Goal: Transaction & Acquisition: Purchase product/service

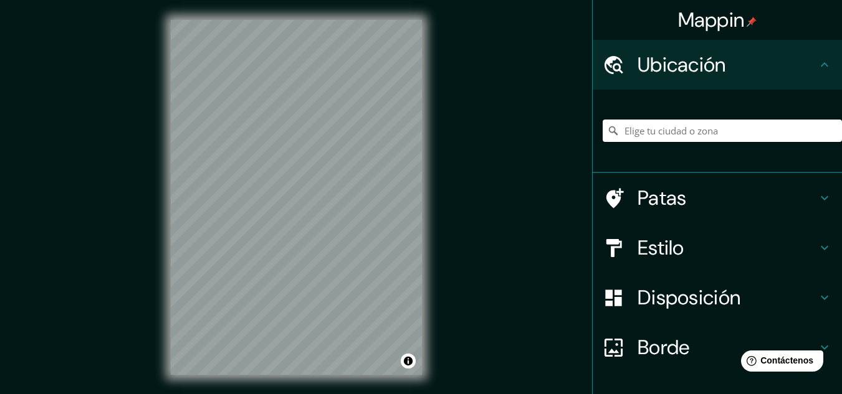
click at [672, 133] on input "Elige tu ciudad o zona" at bounding box center [722, 131] width 239 height 22
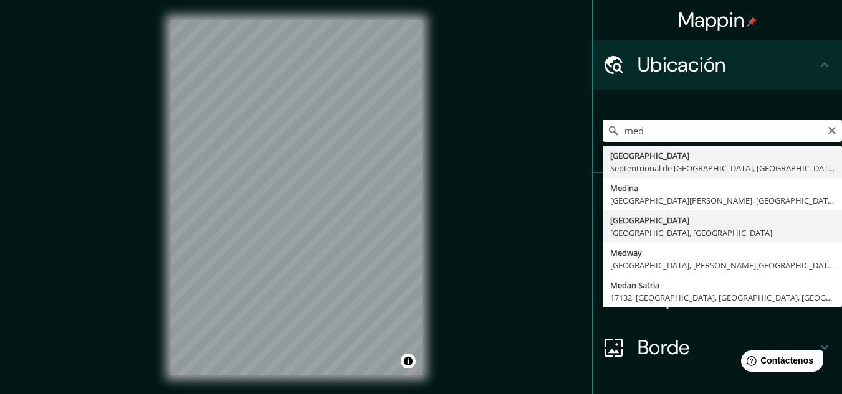
type input "[GEOGRAPHIC_DATA], [GEOGRAPHIC_DATA], [GEOGRAPHIC_DATA]"
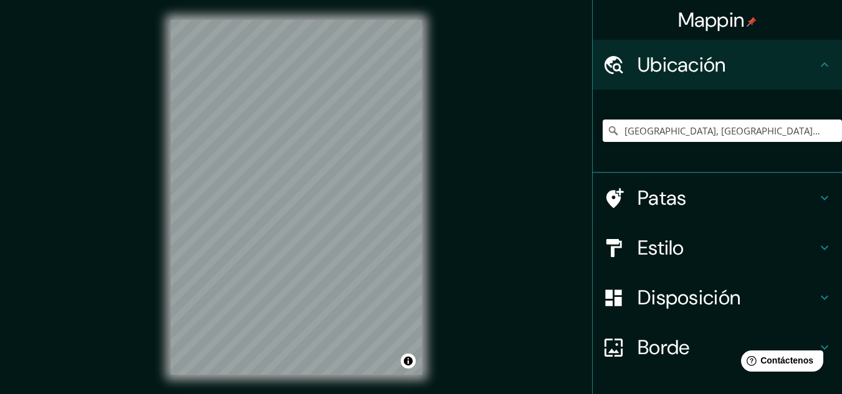
click at [680, 246] on h4 "Estilo" at bounding box center [727, 248] width 179 height 25
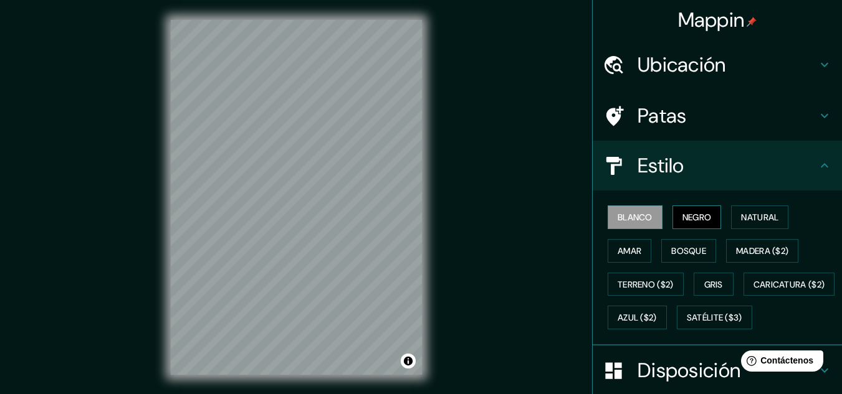
click at [689, 222] on font "Negro" at bounding box center [696, 217] width 29 height 11
click at [702, 253] on button "Bosque" at bounding box center [688, 251] width 55 height 24
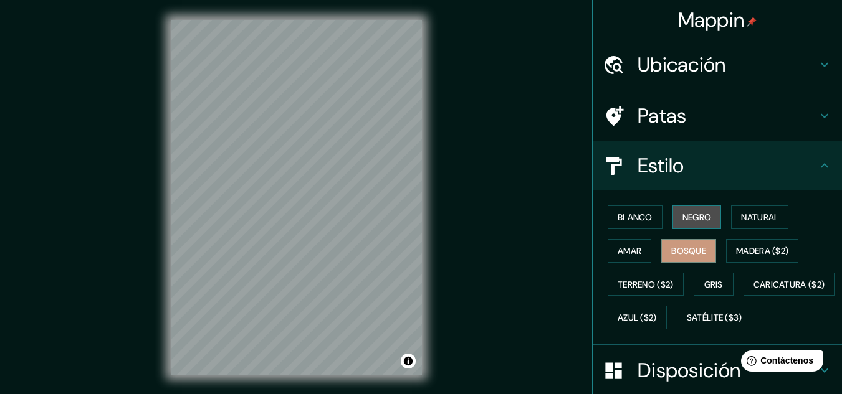
click at [692, 221] on font "Negro" at bounding box center [696, 217] width 29 height 11
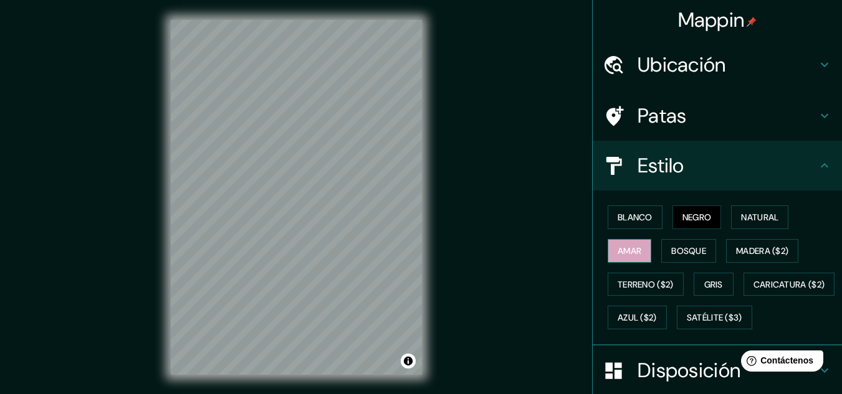
click at [637, 257] on button "Amar" at bounding box center [630, 251] width 44 height 24
click at [743, 254] on font "Madera ($2)" at bounding box center [762, 251] width 52 height 11
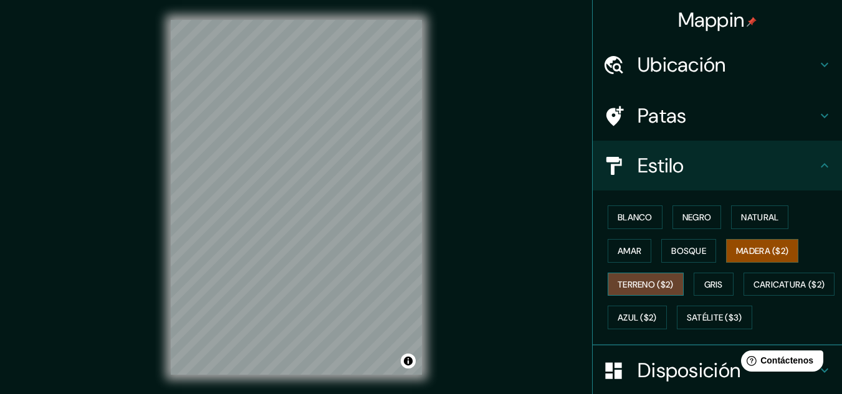
click at [636, 289] on font "Terreno ($2)" at bounding box center [646, 284] width 56 height 11
click at [682, 216] on font "Negro" at bounding box center [696, 217] width 29 height 11
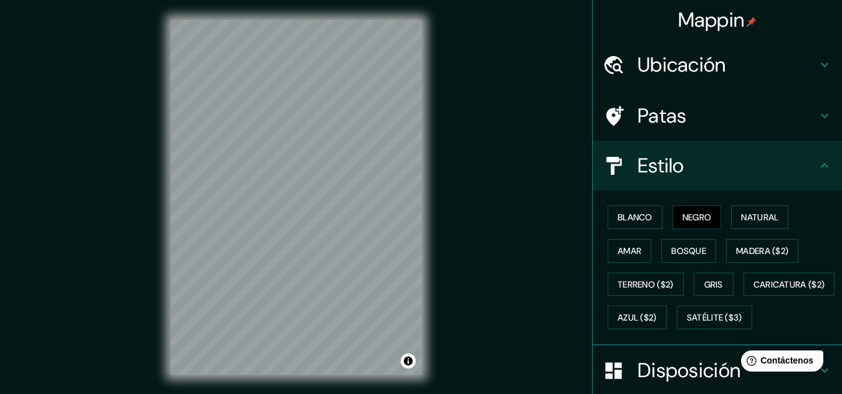
click at [799, 168] on h4 "Estilo" at bounding box center [727, 165] width 179 height 25
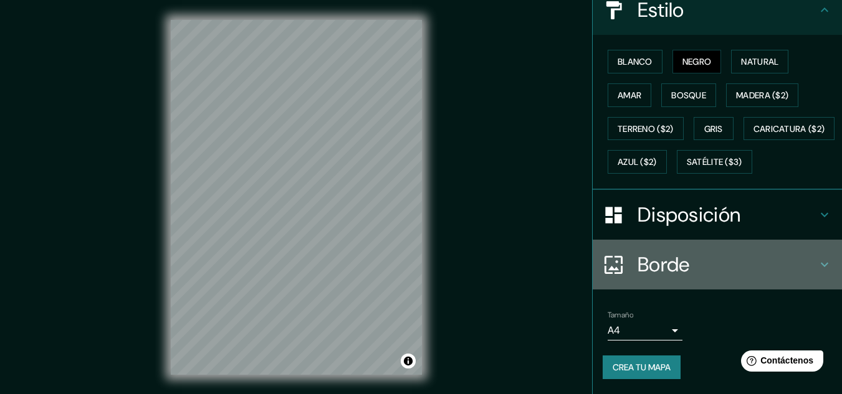
click at [786, 261] on h4 "Borde" at bounding box center [727, 264] width 179 height 25
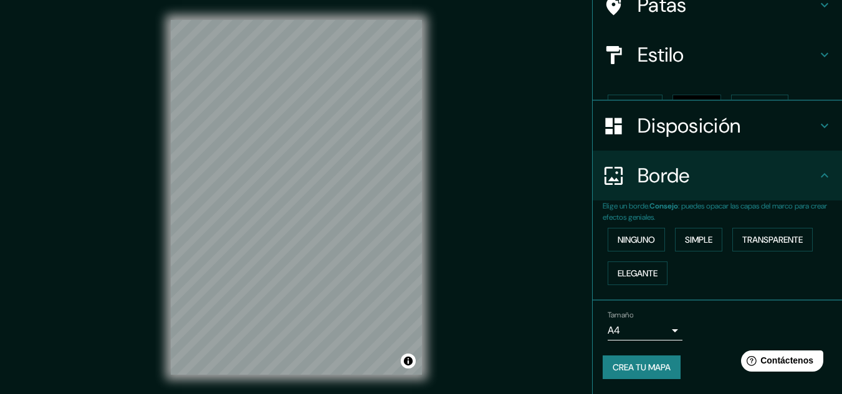
scroll to position [90, 0]
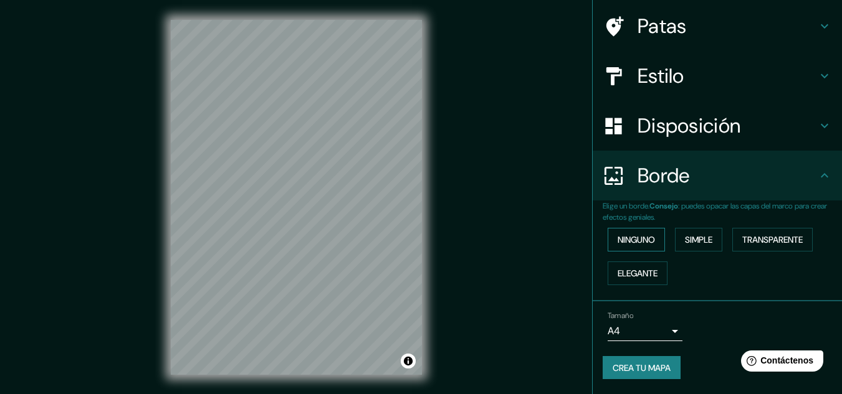
click at [645, 241] on font "Ninguno" at bounding box center [636, 239] width 37 height 11
click at [702, 242] on font "Simple" at bounding box center [698, 239] width 27 height 11
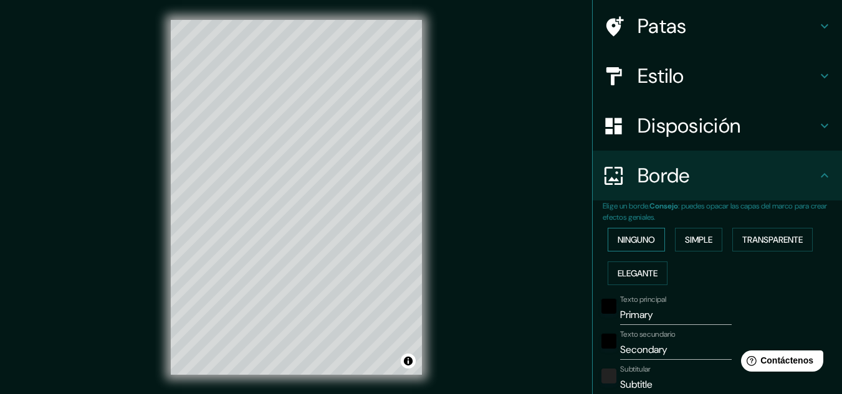
click at [636, 241] on font "Ninguno" at bounding box center [636, 239] width 37 height 11
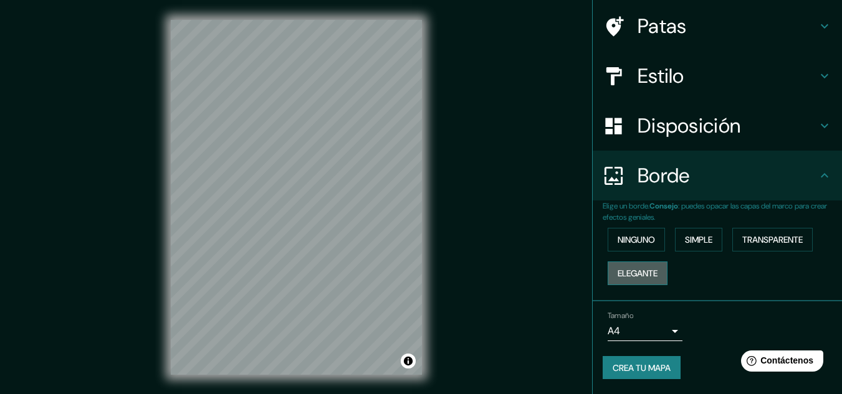
click at [644, 279] on font "Elegante" at bounding box center [638, 273] width 40 height 16
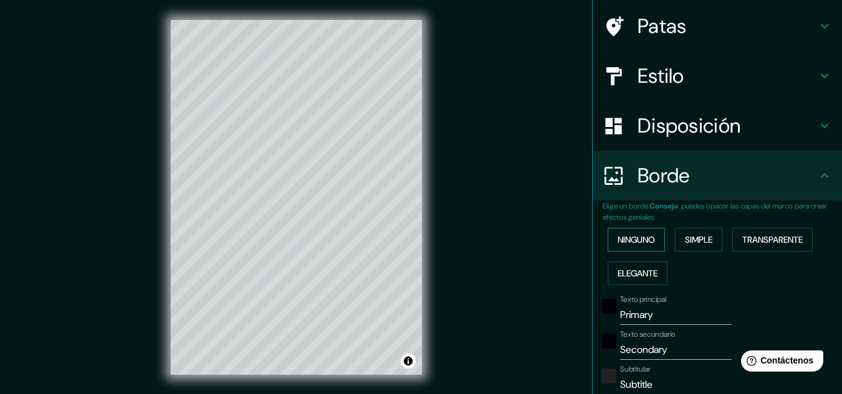
click at [634, 237] on font "Ninguno" at bounding box center [636, 239] width 37 height 11
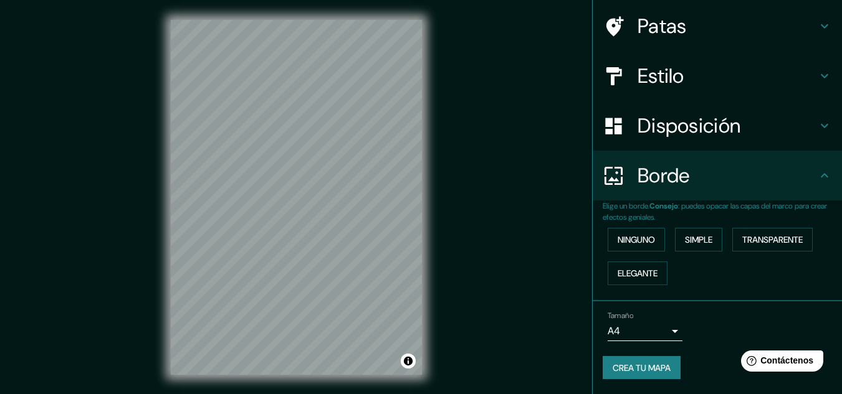
click at [662, 123] on font "Disposición" at bounding box center [689, 126] width 103 height 26
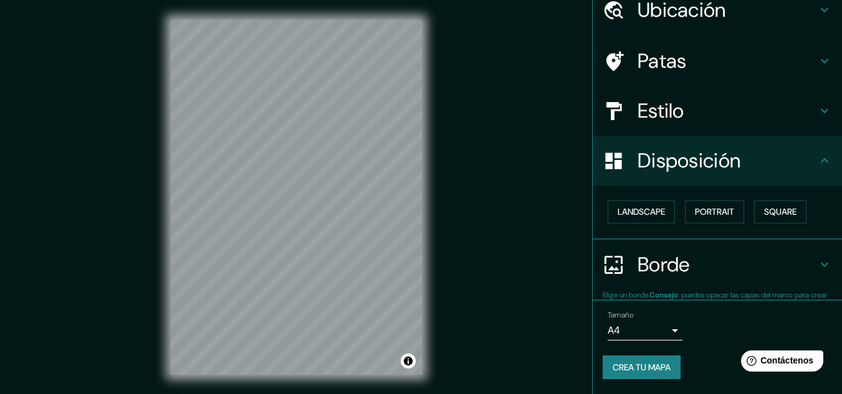
scroll to position [55, 0]
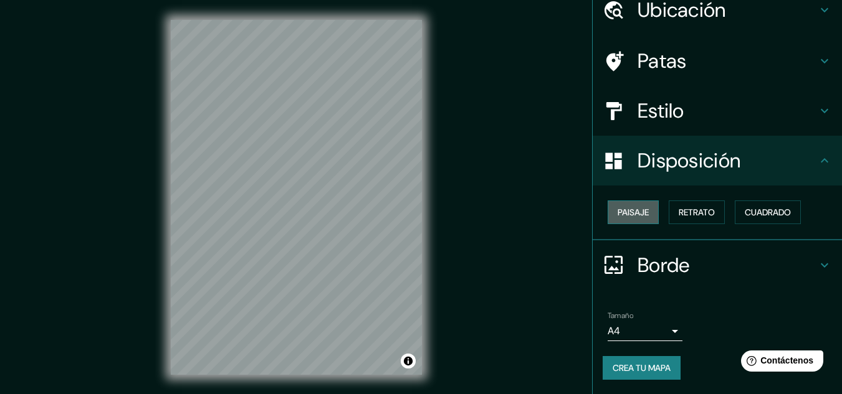
click at [640, 212] on font "Paisaje" at bounding box center [633, 212] width 31 height 11
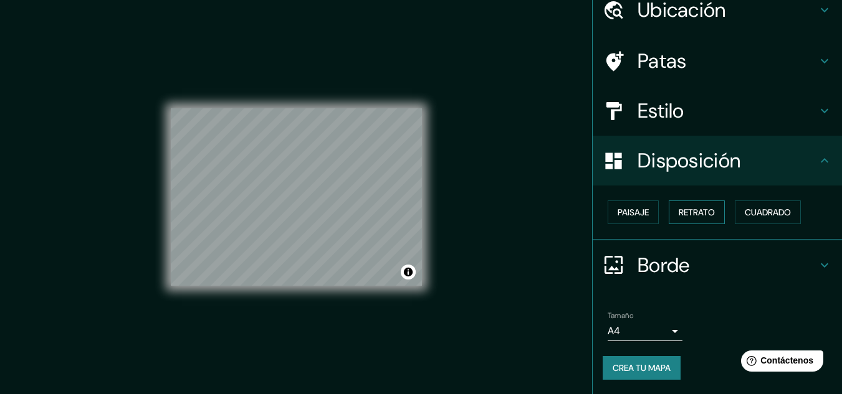
click at [697, 212] on font "Retrato" at bounding box center [697, 212] width 36 height 11
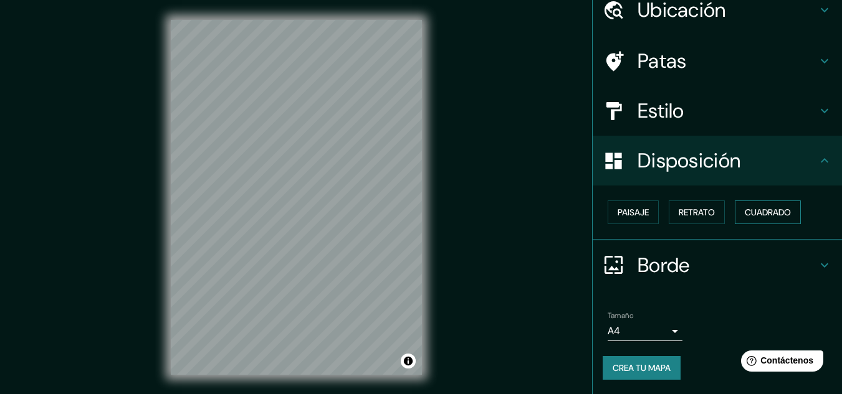
click at [770, 211] on font "Cuadrado" at bounding box center [768, 212] width 46 height 11
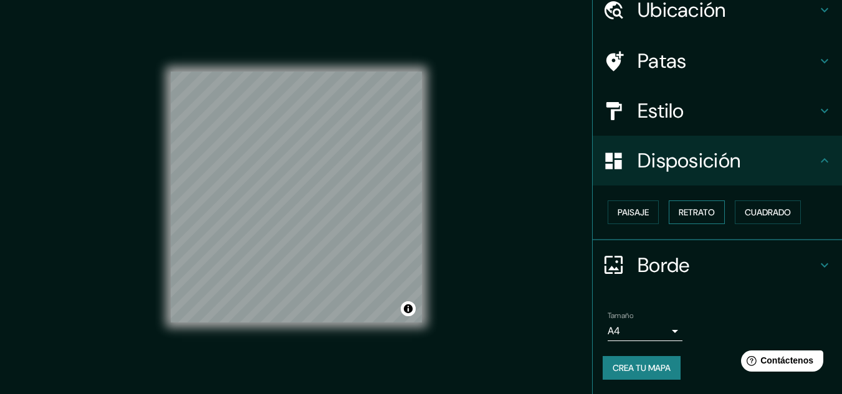
click at [688, 211] on font "Retrato" at bounding box center [697, 212] width 36 height 11
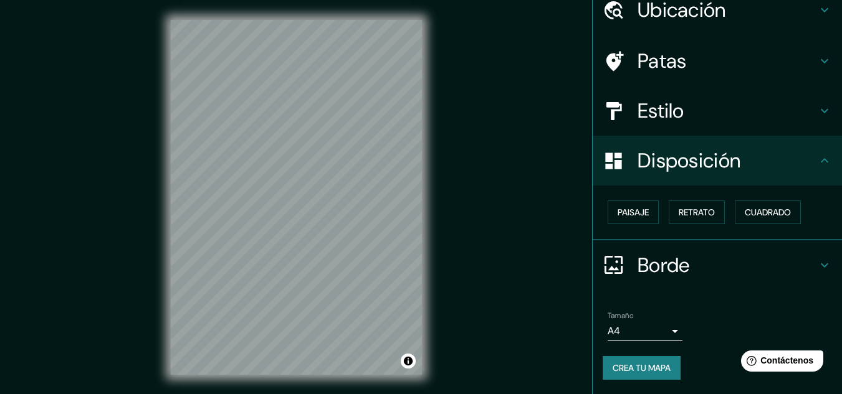
click at [428, 297] on div "© Mapbox © OpenStreetMap Improve this map" at bounding box center [296, 197] width 291 height 395
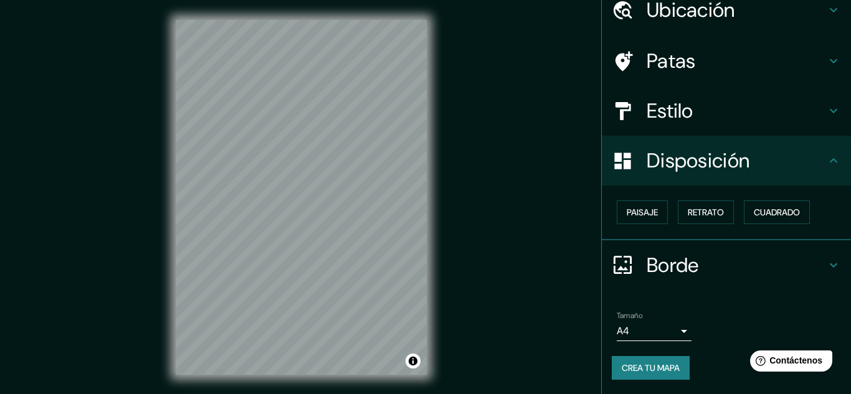
click at [622, 325] on body "Mappin Ubicación [GEOGRAPHIC_DATA], [GEOGRAPHIC_DATA], [GEOGRAPHIC_DATA] Patas …" at bounding box center [425, 197] width 851 height 394
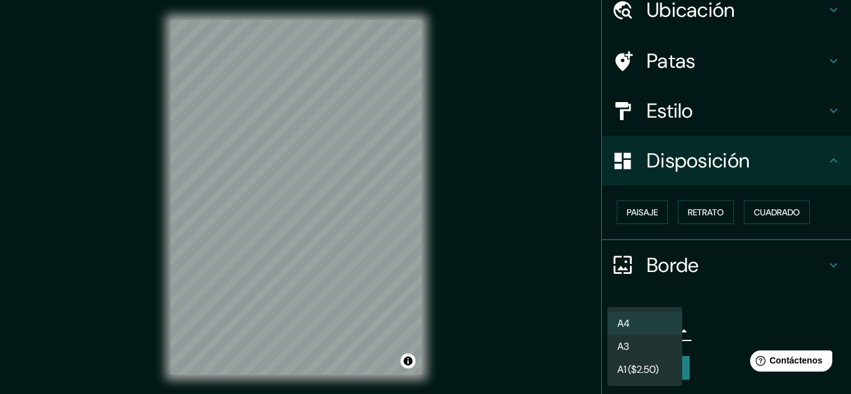
click at [636, 366] on font "A1 ($2.50)" at bounding box center [638, 369] width 41 height 13
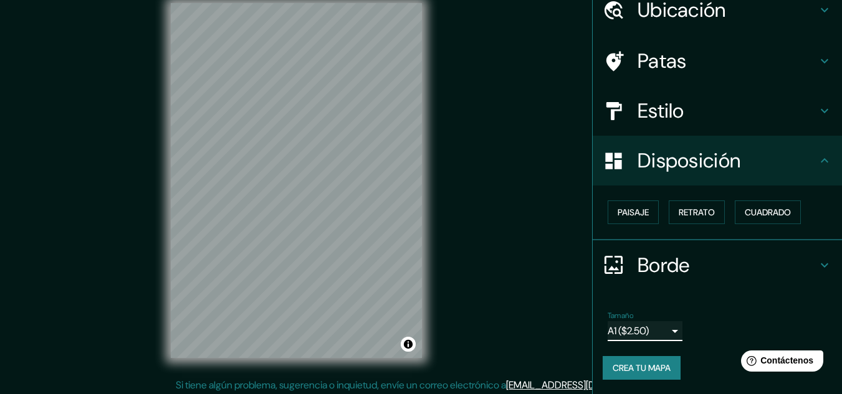
scroll to position [21, 0]
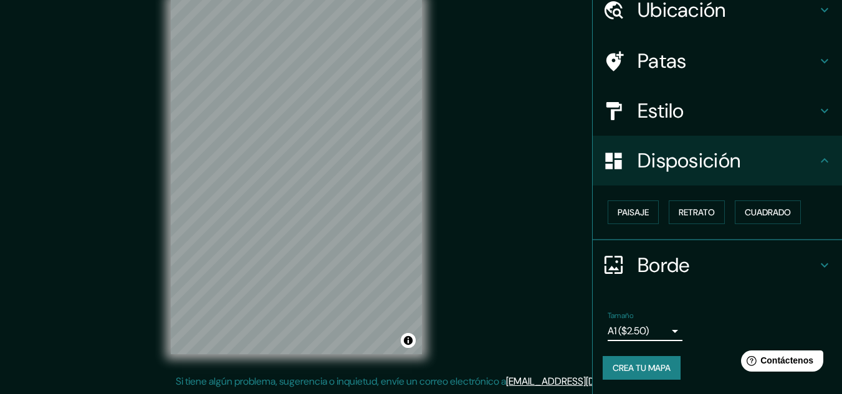
click at [648, 367] on font "Crea tu mapa" at bounding box center [642, 368] width 58 height 11
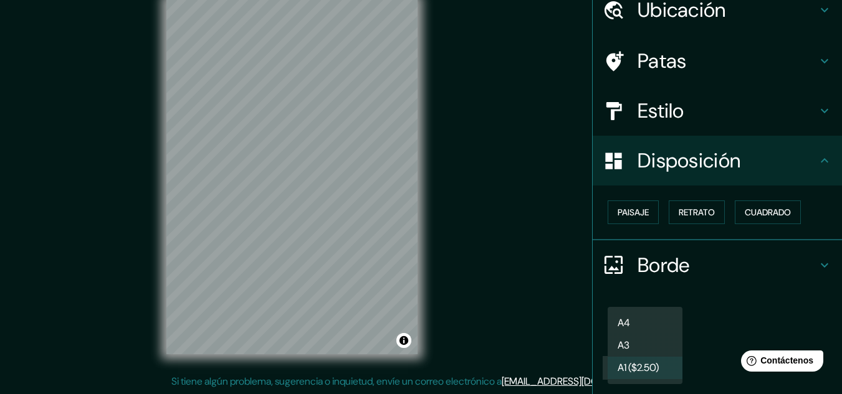
click at [635, 329] on body "Mappin Ubicación [GEOGRAPHIC_DATA], [GEOGRAPHIC_DATA], [GEOGRAPHIC_DATA] Patas …" at bounding box center [421, 176] width 842 height 394
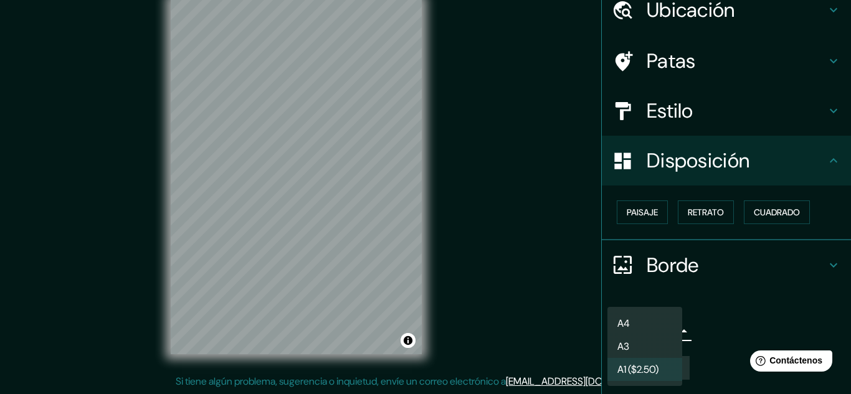
click at [646, 346] on li "A3" at bounding box center [645, 346] width 75 height 23
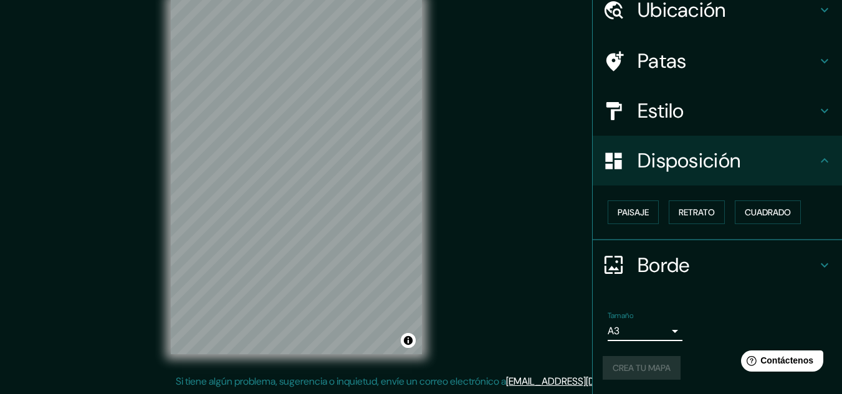
click at [644, 329] on body "Mappin Ubicación [GEOGRAPHIC_DATA], [GEOGRAPHIC_DATA], [GEOGRAPHIC_DATA] Patas …" at bounding box center [421, 176] width 842 height 394
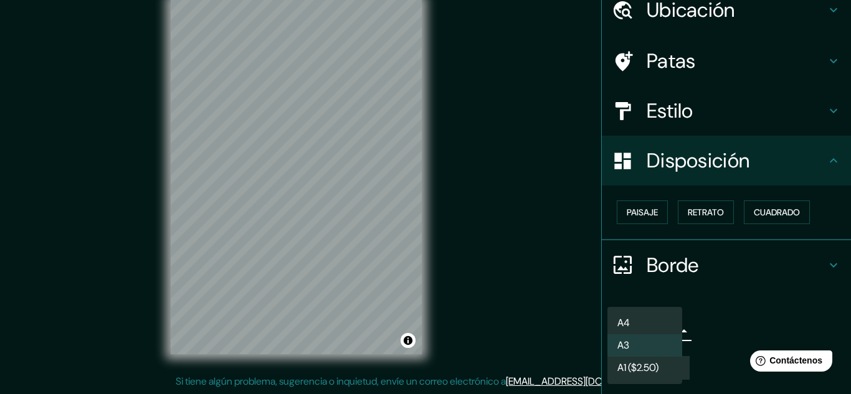
click at [642, 322] on li "A4" at bounding box center [645, 323] width 75 height 22
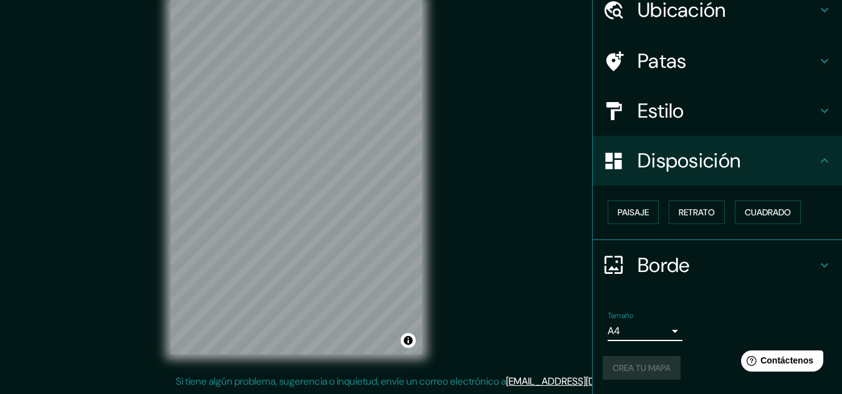
click at [639, 334] on body "Mappin Ubicación [GEOGRAPHIC_DATA], [GEOGRAPHIC_DATA], [GEOGRAPHIC_DATA] Patas …" at bounding box center [421, 176] width 842 height 394
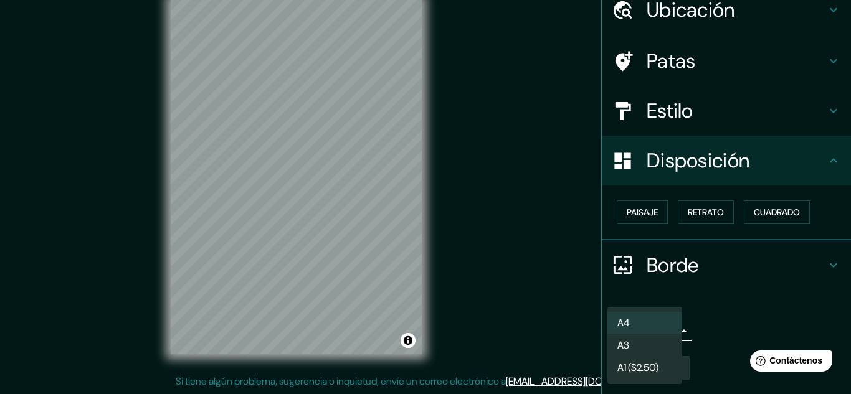
click at [634, 349] on li "A3" at bounding box center [645, 346] width 75 height 22
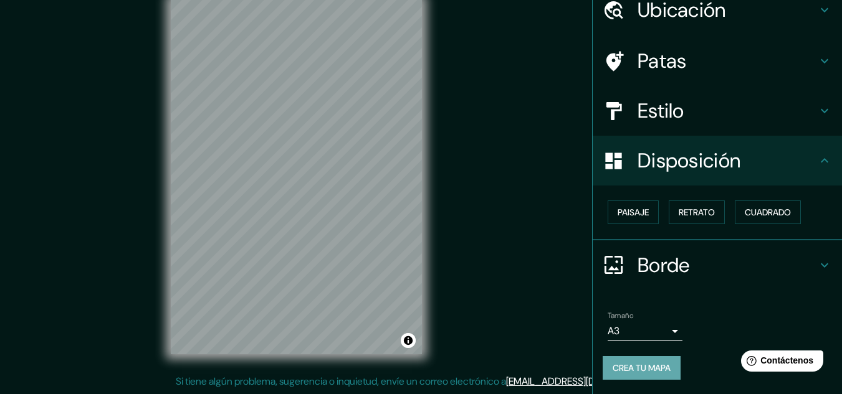
click at [614, 365] on font "Crea tu mapa" at bounding box center [642, 368] width 58 height 11
click at [664, 331] on body "Mappin Ubicación [GEOGRAPHIC_DATA], [GEOGRAPHIC_DATA], [GEOGRAPHIC_DATA] Patas …" at bounding box center [421, 176] width 842 height 394
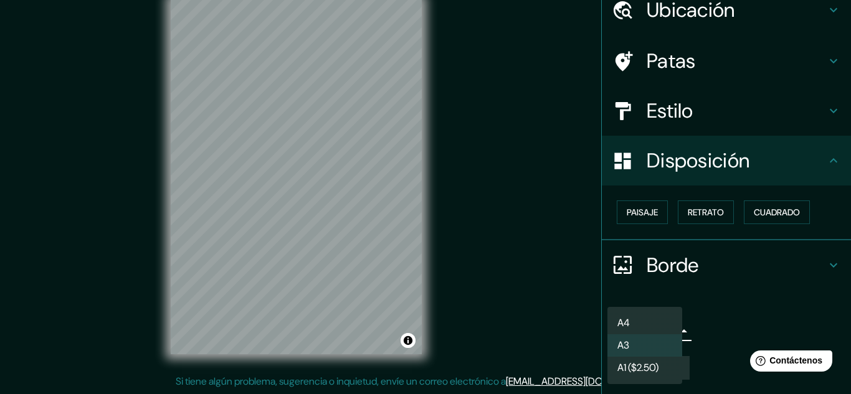
click at [664, 331] on li "A4" at bounding box center [645, 323] width 75 height 22
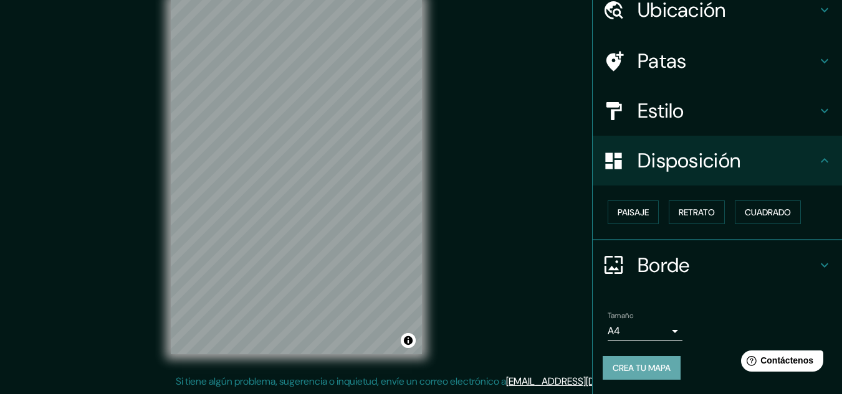
click at [671, 359] on button "Crea tu mapa" at bounding box center [642, 368] width 78 height 24
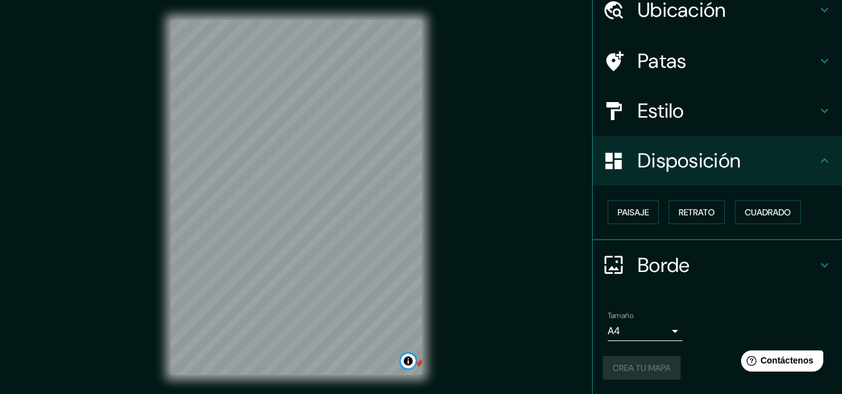
click at [411, 361] on button "Activar o desactivar atribución" at bounding box center [408, 361] width 15 height 15
click at [418, 363] on div at bounding box center [419, 364] width 10 height 10
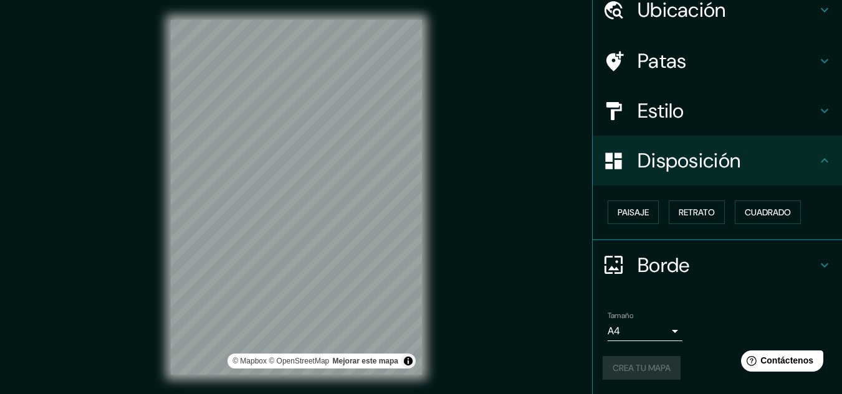
click at [454, 351] on div "Mappin Ubicación [GEOGRAPHIC_DATA], [GEOGRAPHIC_DATA], [GEOGRAPHIC_DATA] Patas …" at bounding box center [421, 207] width 842 height 415
click at [406, 360] on button "Activar o desactivar atribución" at bounding box center [408, 361] width 15 height 15
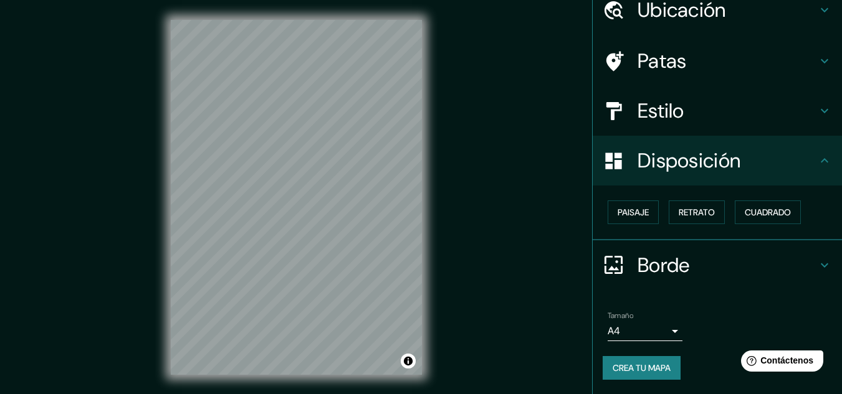
click at [146, 236] on div "Mappin Ubicación [GEOGRAPHIC_DATA], [GEOGRAPHIC_DATA], [GEOGRAPHIC_DATA] Patas …" at bounding box center [421, 207] width 842 height 415
click at [634, 328] on body "Mappin Ubicación [GEOGRAPHIC_DATA], [GEOGRAPHIC_DATA], [GEOGRAPHIC_DATA] Patas …" at bounding box center [421, 197] width 842 height 394
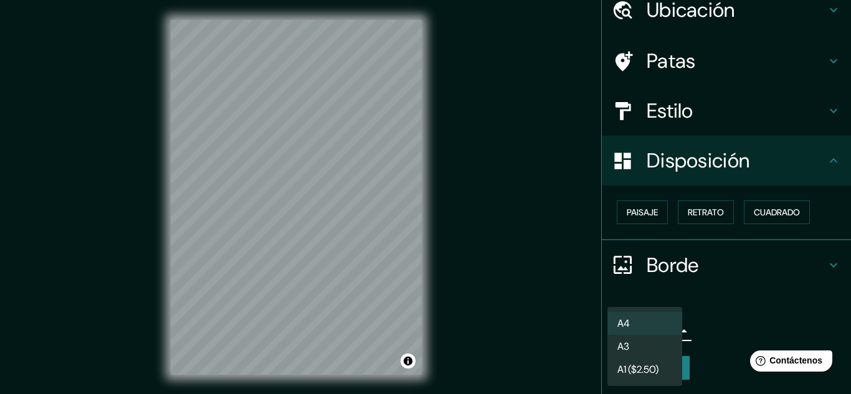
click at [641, 345] on li "A3" at bounding box center [645, 346] width 75 height 23
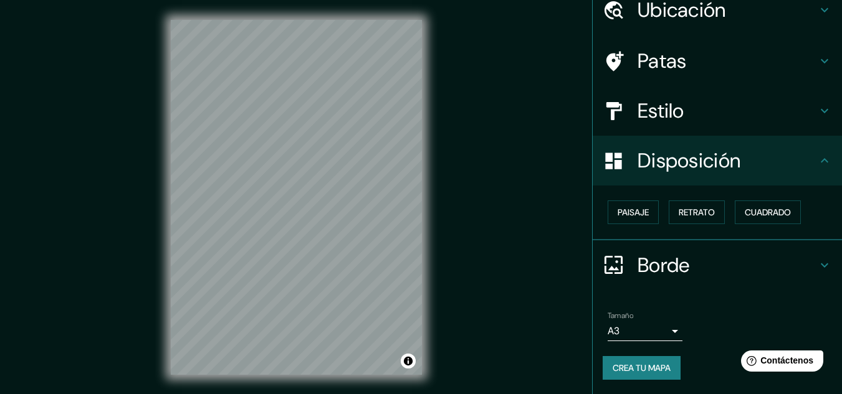
click at [614, 356] on button "Crea tu mapa" at bounding box center [642, 368] width 78 height 24
click at [543, 249] on div "Mappin Ubicación [GEOGRAPHIC_DATA], [GEOGRAPHIC_DATA], [GEOGRAPHIC_DATA] Patas …" at bounding box center [421, 207] width 842 height 415
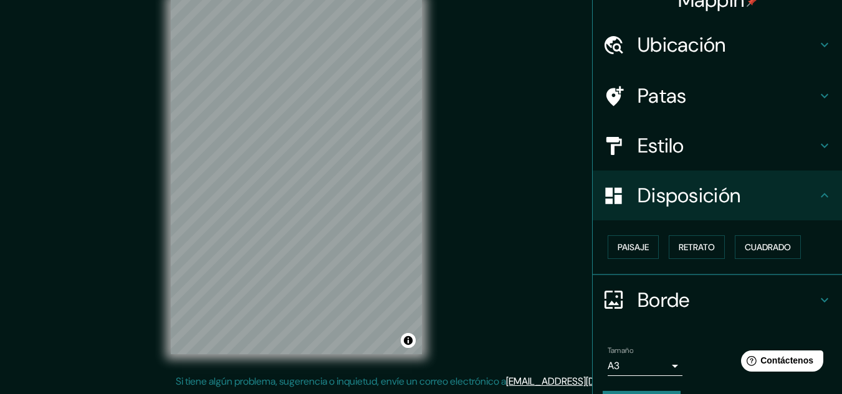
scroll to position [55, 0]
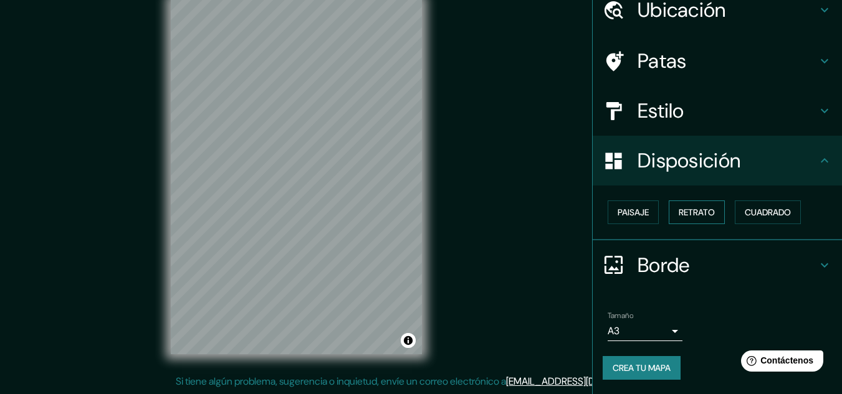
click at [704, 211] on font "Retrato" at bounding box center [697, 212] width 36 height 11
click at [639, 205] on font "Paisaje" at bounding box center [633, 212] width 31 height 16
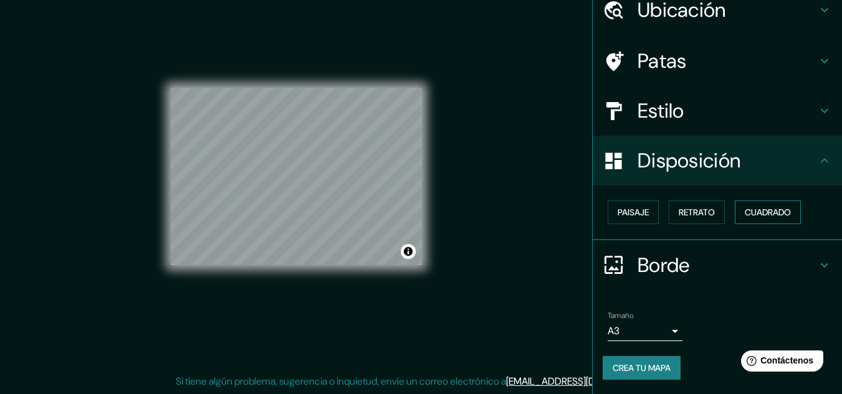
click at [753, 212] on font "Cuadrado" at bounding box center [768, 212] width 46 height 11
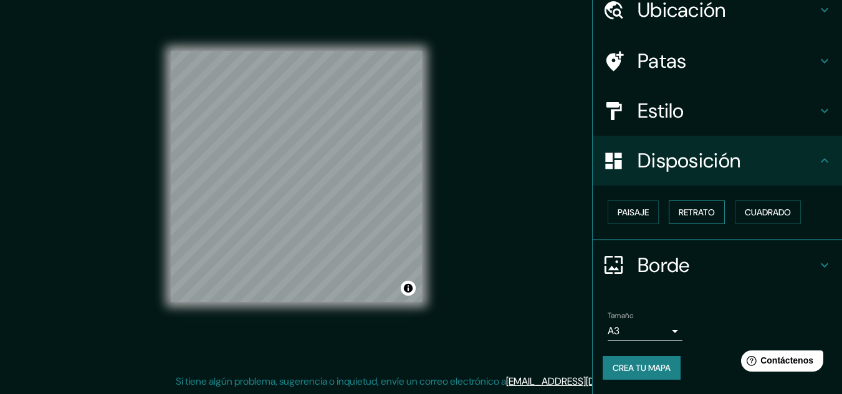
click at [709, 204] on button "Retrato" at bounding box center [697, 213] width 56 height 24
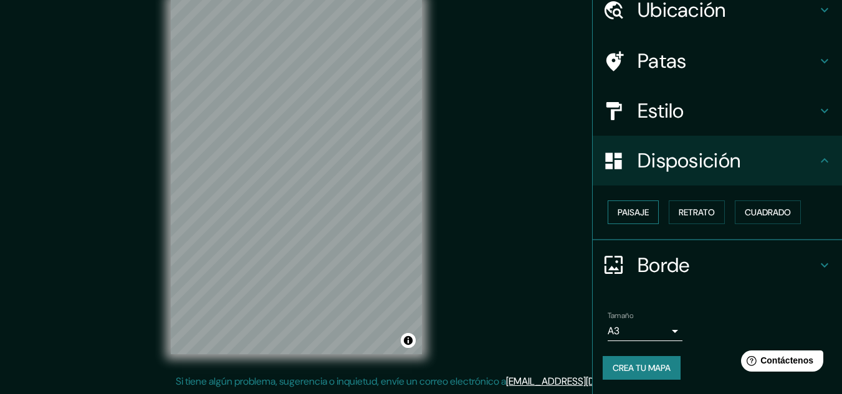
click at [637, 204] on button "Paisaje" at bounding box center [633, 213] width 51 height 24
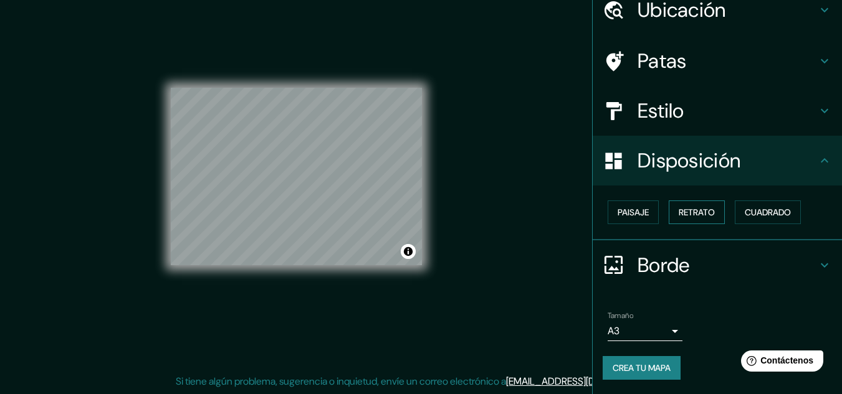
click at [691, 216] on font "Retrato" at bounding box center [697, 212] width 36 height 11
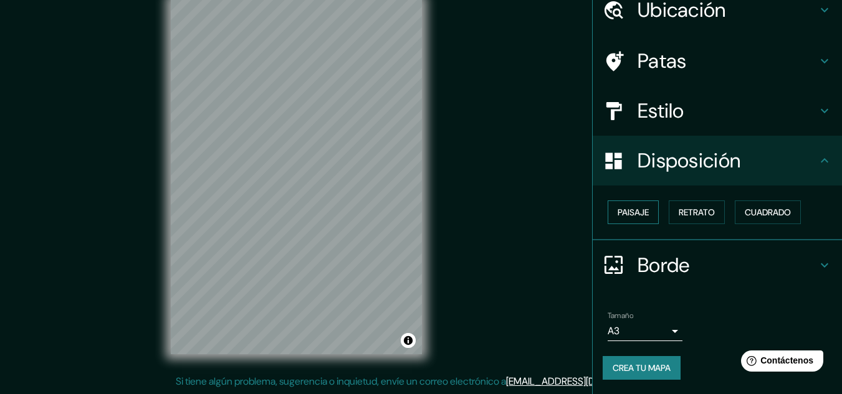
click at [617, 201] on button "Paisaje" at bounding box center [633, 213] width 51 height 24
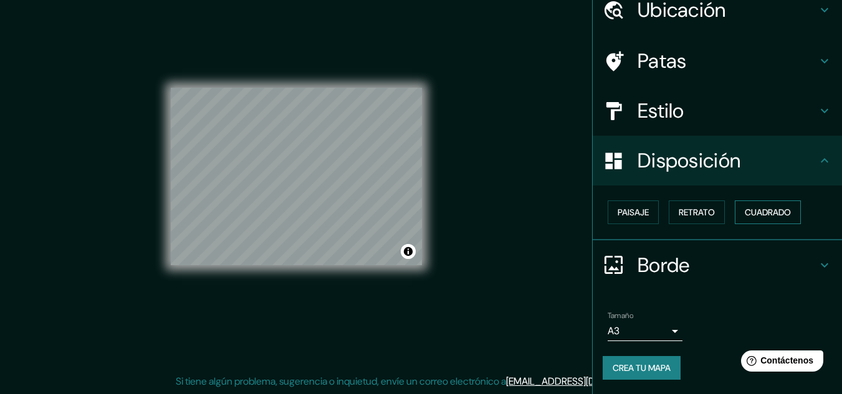
click at [745, 218] on font "Cuadrado" at bounding box center [768, 212] width 46 height 11
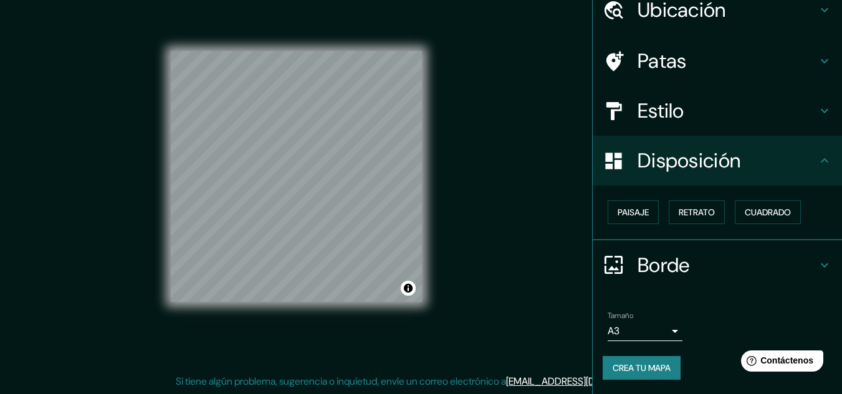
click at [821, 261] on icon at bounding box center [824, 265] width 15 height 15
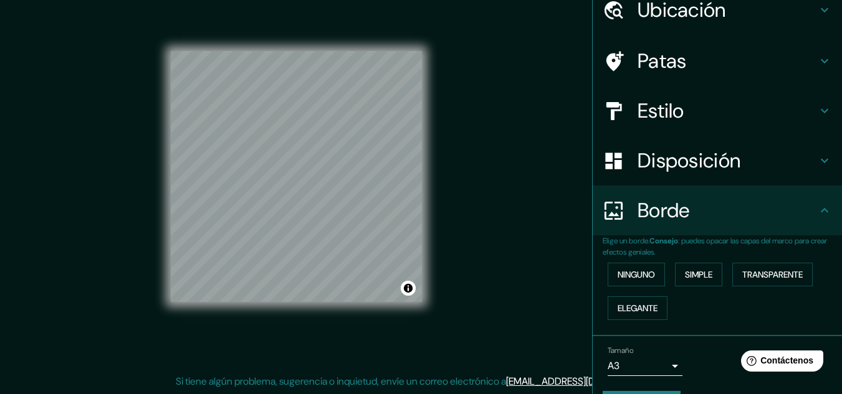
scroll to position [90, 0]
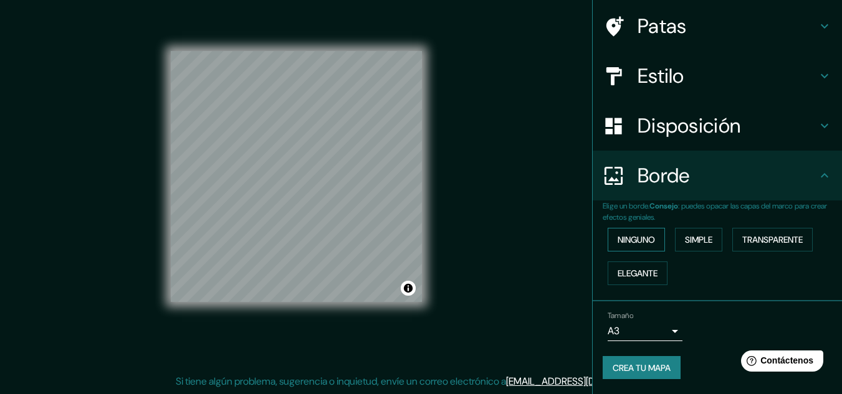
click at [645, 239] on font "Ninguno" at bounding box center [636, 239] width 37 height 11
click at [659, 337] on body "Mappin Ubicación [GEOGRAPHIC_DATA], [GEOGRAPHIC_DATA], [GEOGRAPHIC_DATA] Patas …" at bounding box center [421, 176] width 842 height 394
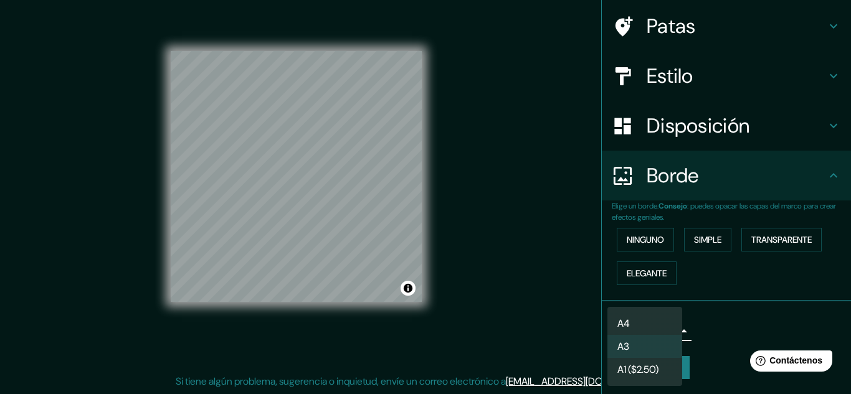
click at [662, 340] on li "A3" at bounding box center [645, 346] width 75 height 23
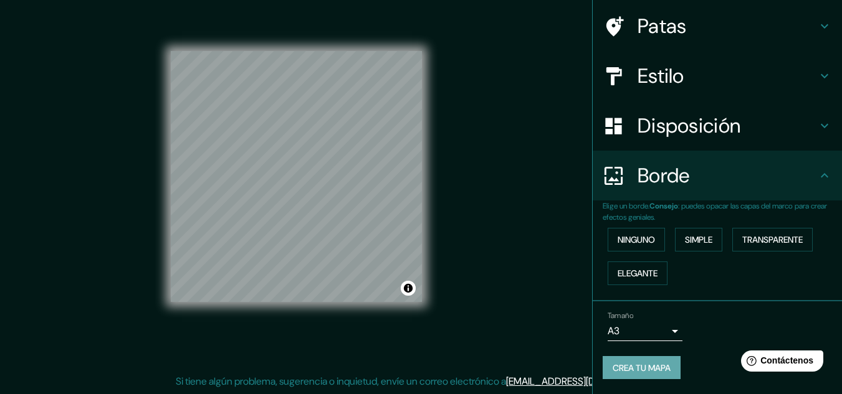
click at [657, 366] on font "Crea tu mapa" at bounding box center [642, 368] width 58 height 11
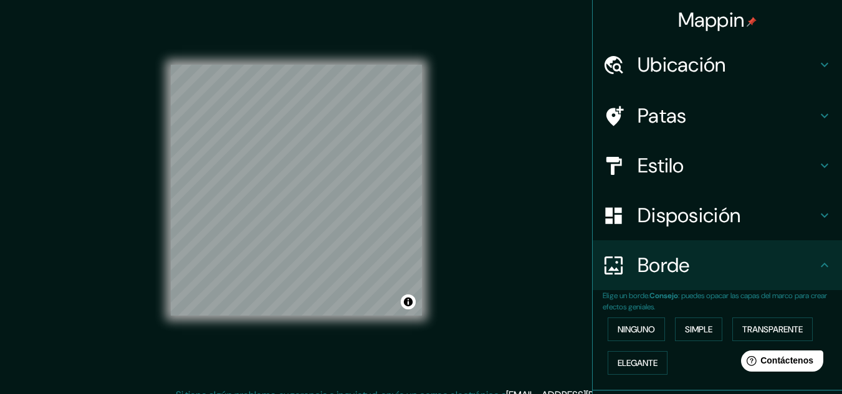
scroll to position [0, 0]
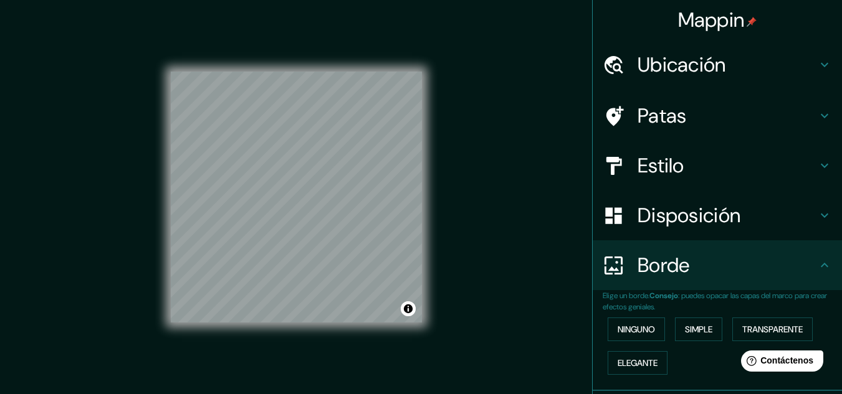
click at [703, 196] on div "Disposición" at bounding box center [717, 216] width 249 height 50
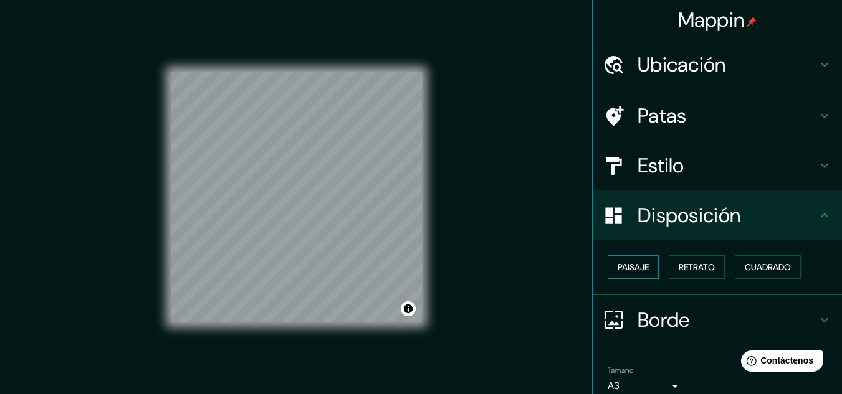
click at [643, 268] on button "Paisaje" at bounding box center [633, 268] width 51 height 24
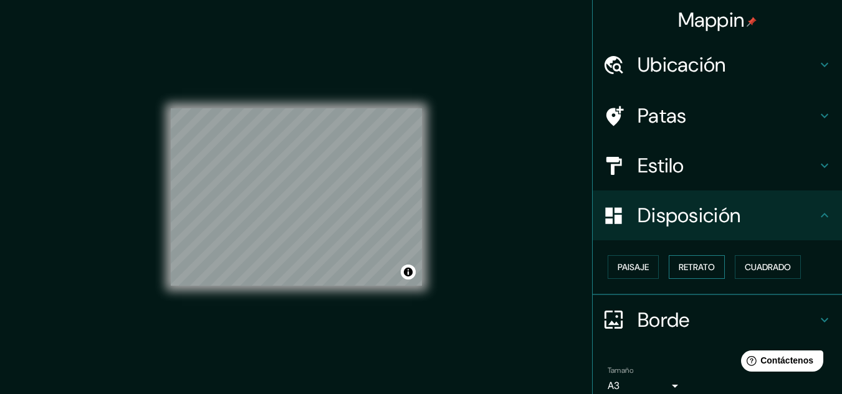
click at [679, 275] on font "Retrato" at bounding box center [697, 267] width 36 height 16
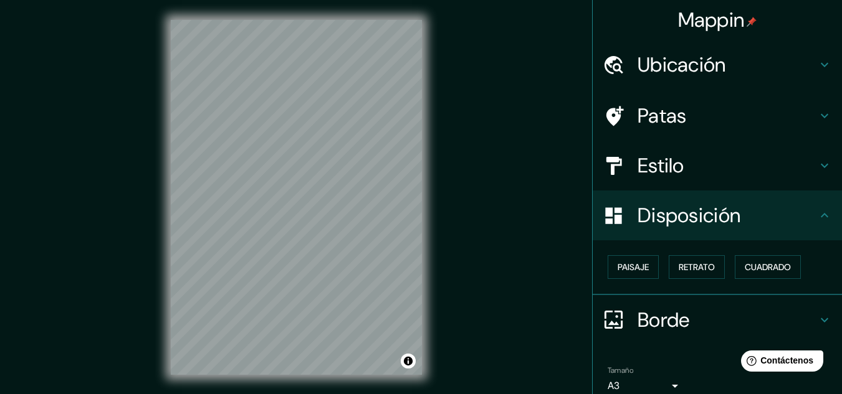
click at [671, 176] on font "Estilo" at bounding box center [661, 166] width 47 height 26
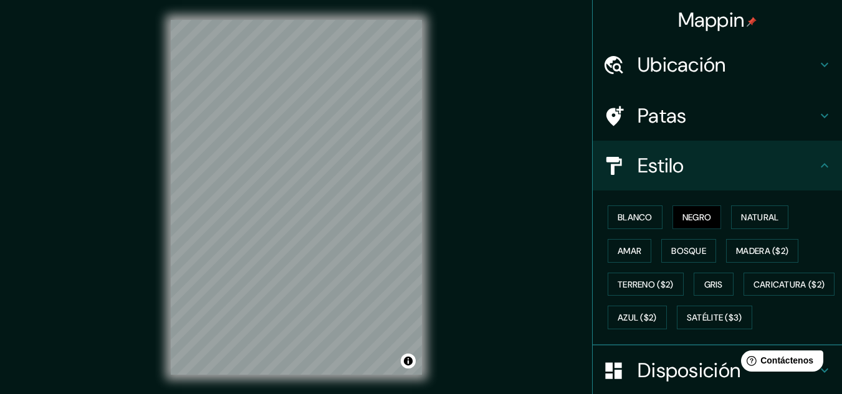
click at [715, 123] on h4 "Patas" at bounding box center [727, 115] width 179 height 25
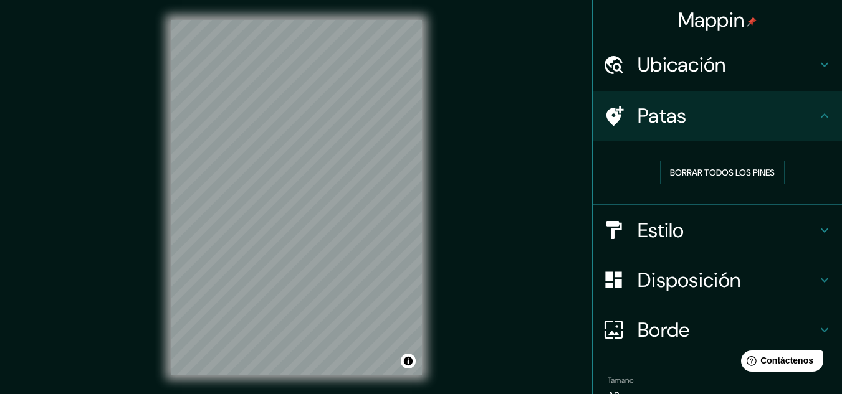
click at [313, 394] on html "Mappin Ubicación [GEOGRAPHIC_DATA], [GEOGRAPHIC_DATA], [GEOGRAPHIC_DATA] Patas …" at bounding box center [421, 197] width 842 height 394
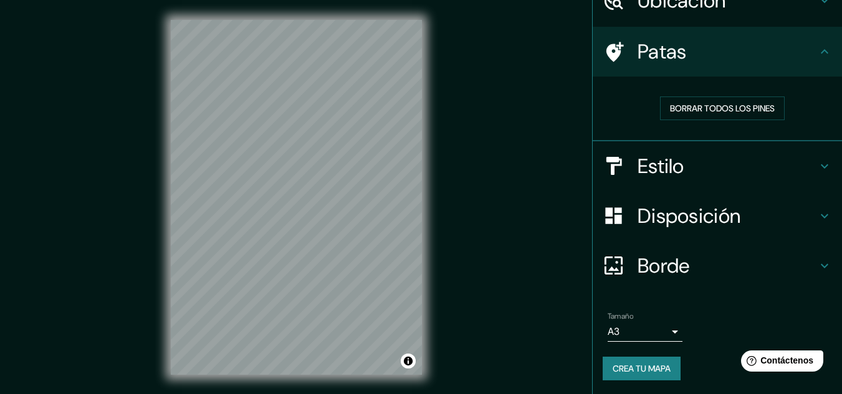
scroll to position [65, 0]
click at [452, 345] on div "Mappin Ubicación [GEOGRAPHIC_DATA], [GEOGRAPHIC_DATA], [GEOGRAPHIC_DATA] Patas …" at bounding box center [421, 207] width 842 height 415
click at [431, 234] on div "© Mapbox © OpenStreetMap Mejorar este mapa" at bounding box center [296, 197] width 291 height 395
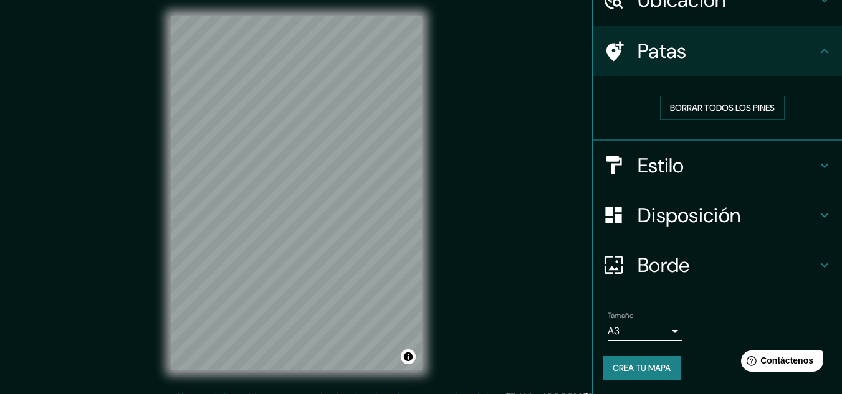
scroll to position [0, 0]
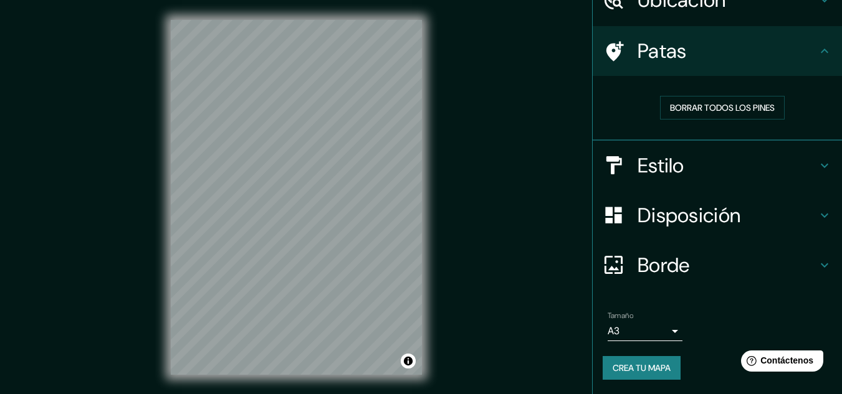
click at [803, 169] on h4 "Estilo" at bounding box center [727, 165] width 179 height 25
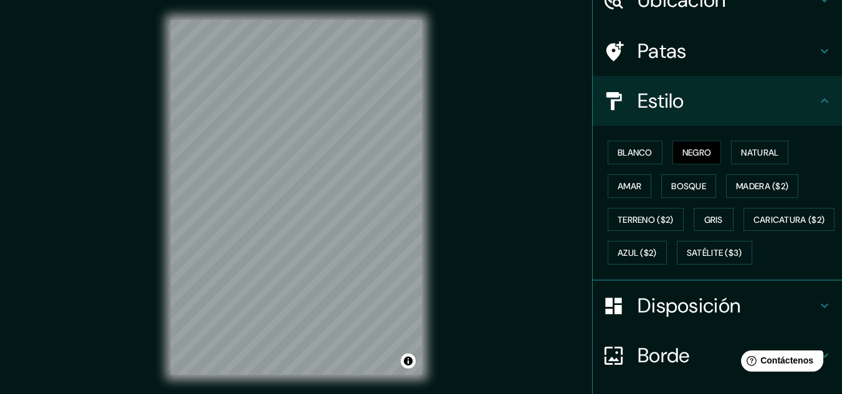
click at [803, 102] on h4 "Estilo" at bounding box center [727, 100] width 179 height 25
click at [127, 84] on div "Mappin Ubicación [GEOGRAPHIC_DATA], [GEOGRAPHIC_DATA], [GEOGRAPHIC_DATA] Patas …" at bounding box center [421, 207] width 842 height 415
click at [572, 10] on div "Mappin Ubicación [GEOGRAPHIC_DATA], [GEOGRAPHIC_DATA], [GEOGRAPHIC_DATA] Patas …" at bounding box center [421, 207] width 842 height 415
click at [431, 149] on div "© Mapbox © OpenStreetMap Mejorar este mapa" at bounding box center [296, 197] width 291 height 395
click at [424, 192] on div "© Mapbox © OpenStreetMap Mejorar este mapa" at bounding box center [296, 197] width 291 height 395
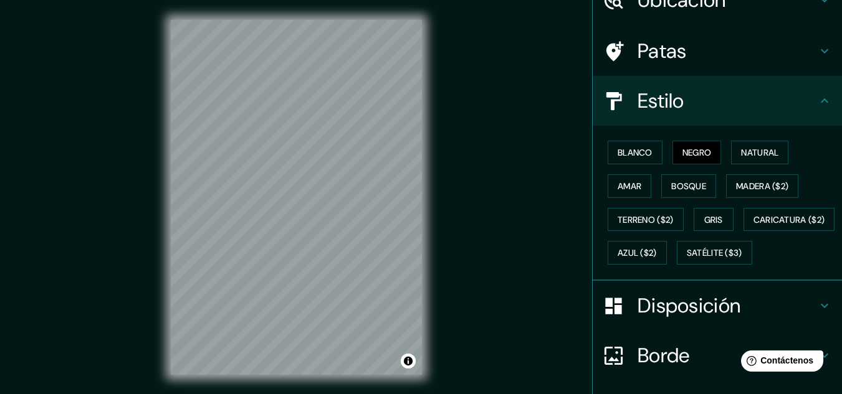
click at [148, 216] on div "Mappin Ubicación [GEOGRAPHIC_DATA], [GEOGRAPHIC_DATA], [GEOGRAPHIC_DATA] Patas …" at bounding box center [421, 207] width 842 height 415
